Goal: Find specific page/section: Find specific page/section

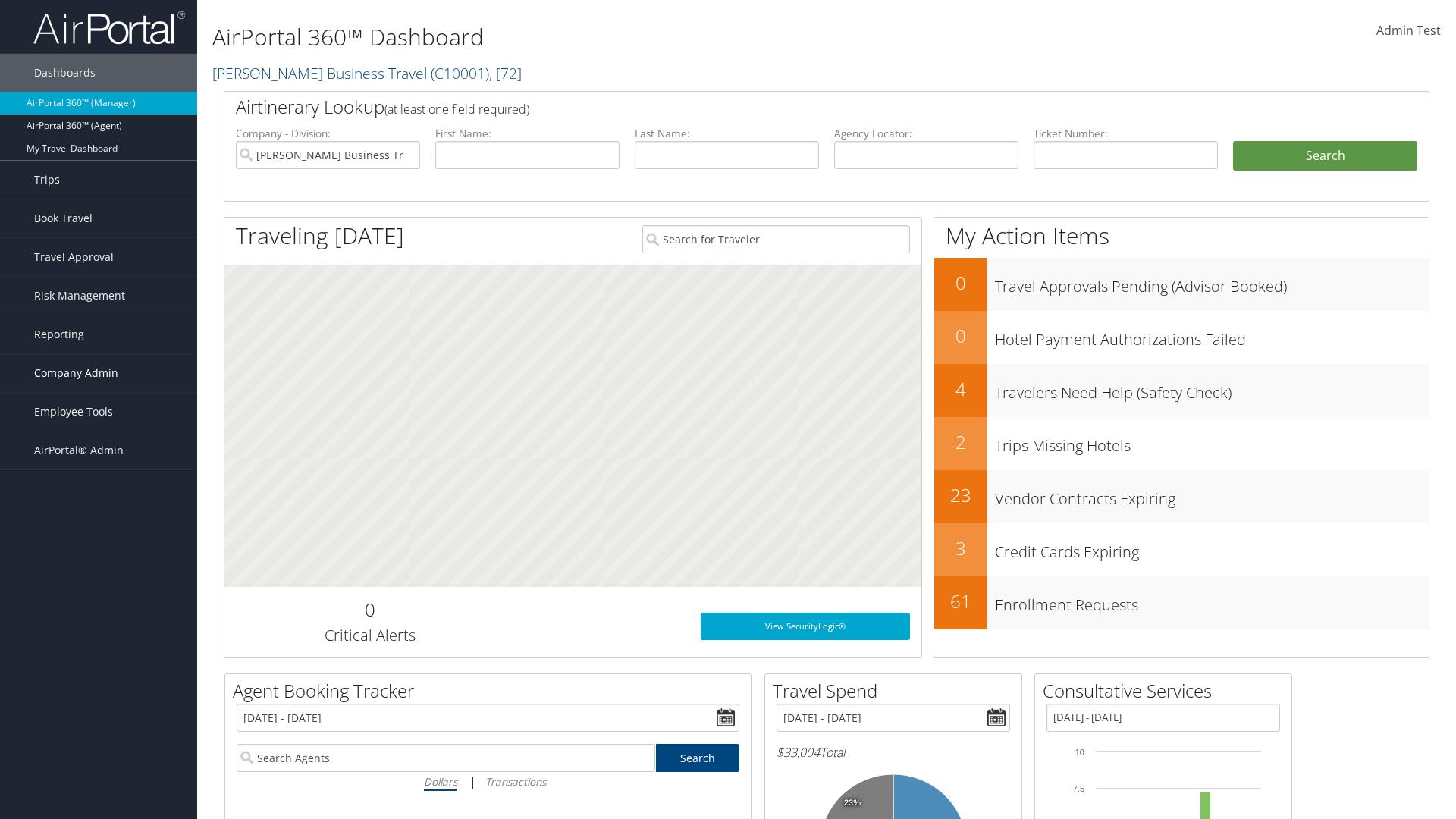
click at [99, 373] on span "Company Admin" at bounding box center [76, 373] width 84 height 38
click at [99, 449] on link "People" at bounding box center [99, 449] width 197 height 23
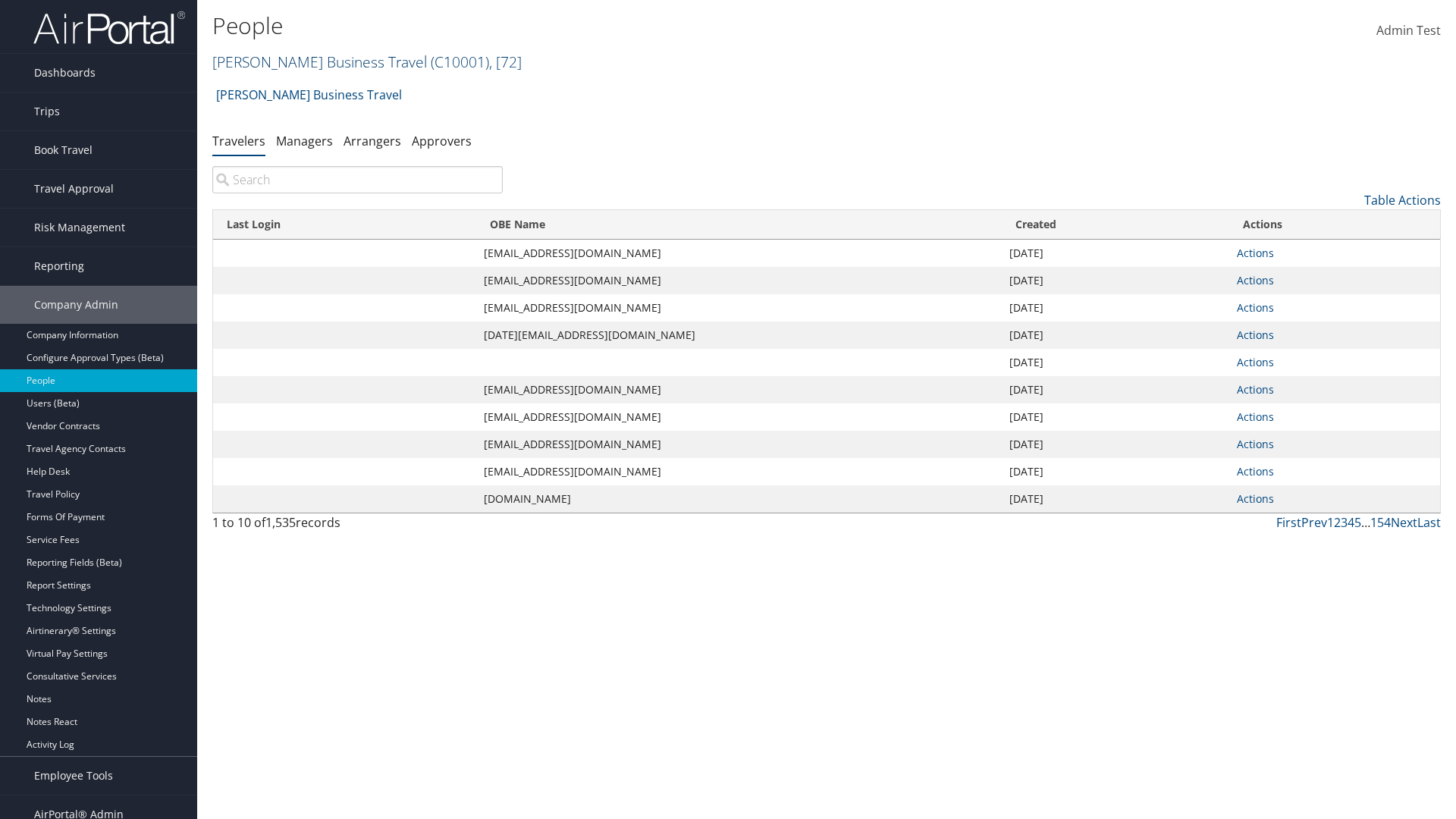
click at [312, 61] on link "Christopherson Business Travel ( C10001 ) , [ 72 ]" at bounding box center [367, 62] width 309 height 20
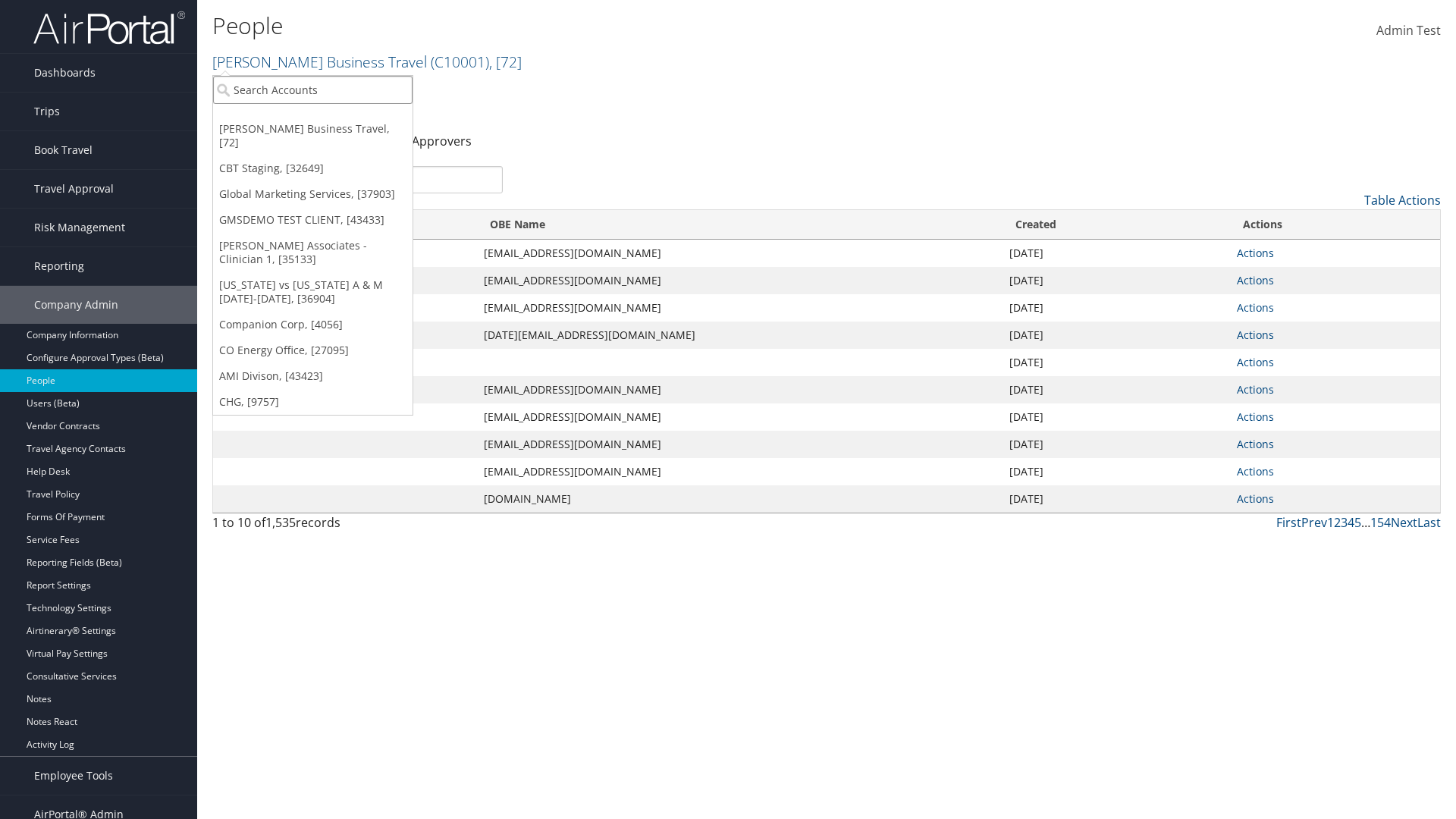
click at [312, 89] on input "search" at bounding box center [313, 89] width 200 height 28
type input "Global Marketing Services"
click at [327, 118] on div "Global Marketing Services (301946), [37903]" at bounding box center [327, 117] width 244 height 14
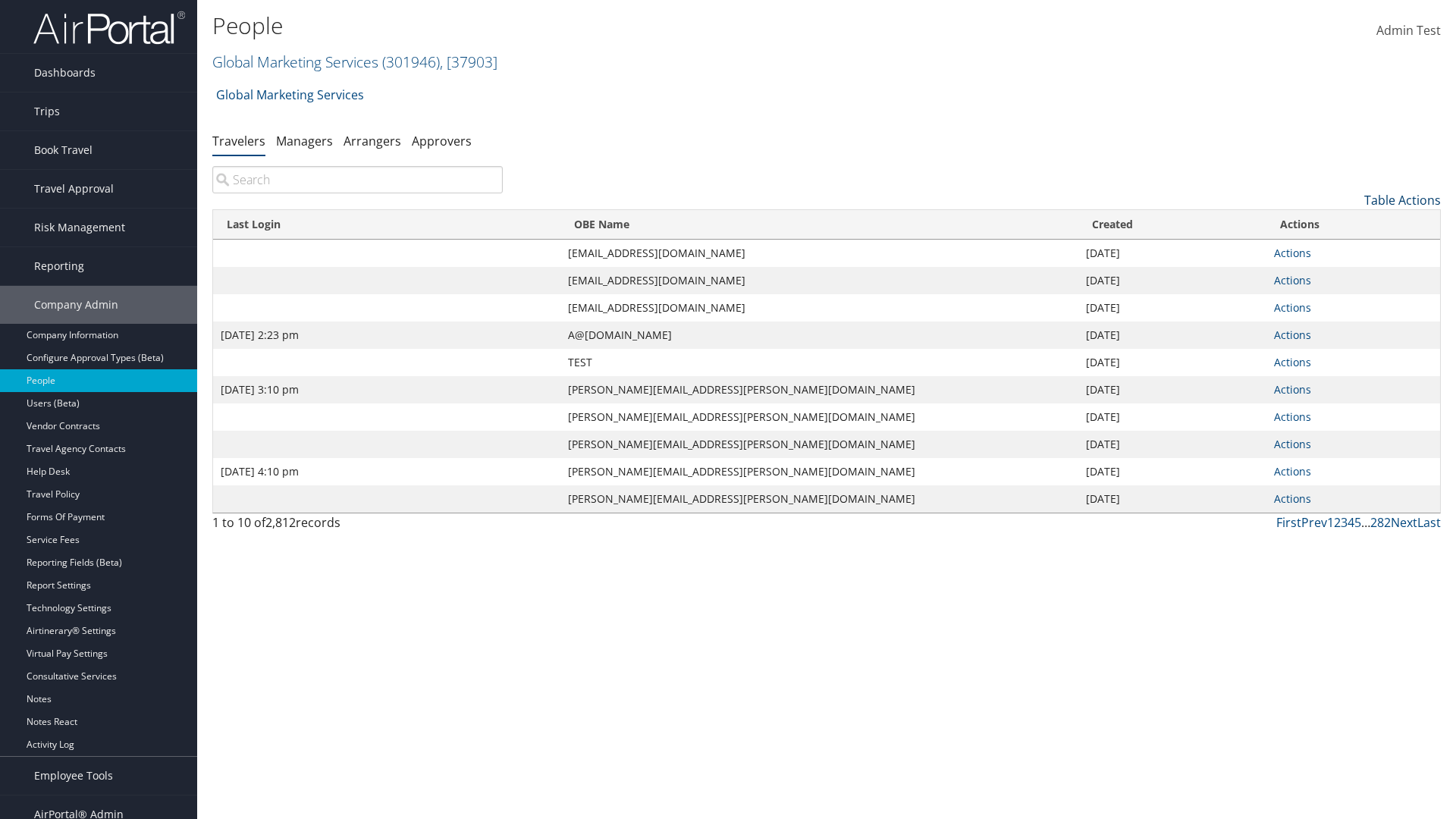
click at [1402, 200] on link "Table Actions" at bounding box center [1402, 200] width 77 height 16
click at [1340, 275] on link "Column Visibility" at bounding box center [1340, 275] width 200 height 26
